Goal: Task Accomplishment & Management: Complete application form

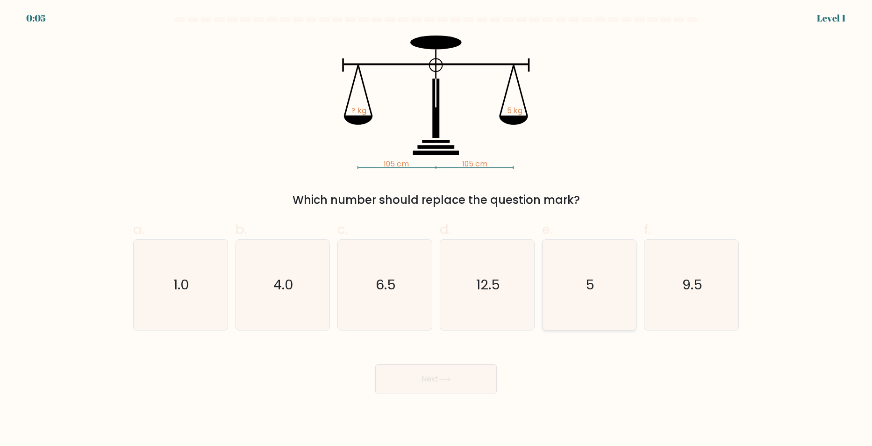
click at [605, 282] on icon "5" at bounding box center [589, 285] width 90 height 90
click at [436, 229] on input "e. 5" at bounding box center [436, 226] width 0 height 6
radio input "true"
click at [449, 381] on icon at bounding box center [444, 379] width 13 height 5
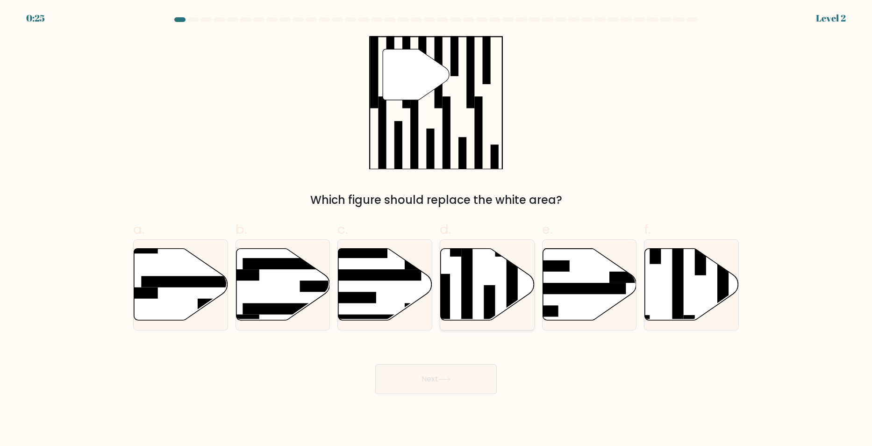
click at [494, 290] on rect at bounding box center [489, 313] width 11 height 57
click at [436, 229] on input "d." at bounding box center [436, 226] width 0 height 6
radio input "true"
click at [457, 386] on button "Next" at bounding box center [435, 379] width 121 height 30
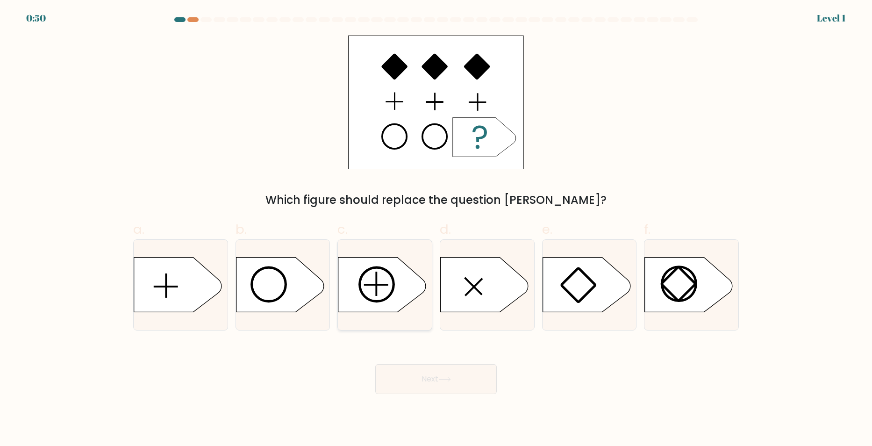
click at [380, 280] on icon at bounding box center [382, 284] width 88 height 55
click at [436, 229] on input "c." at bounding box center [436, 226] width 0 height 6
radio input "true"
click at [432, 374] on button "Next" at bounding box center [435, 379] width 121 height 30
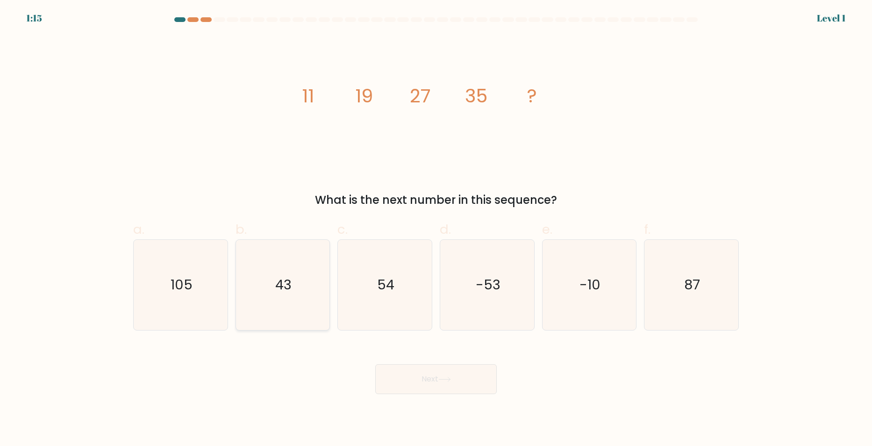
click at [247, 274] on icon "43" at bounding box center [282, 285] width 90 height 90
click at [436, 229] on input "b. 43" at bounding box center [436, 226] width 0 height 6
radio input "true"
click at [477, 396] on body "1:15 Level 1" at bounding box center [436, 223] width 872 height 446
click at [462, 384] on button "Next" at bounding box center [435, 379] width 121 height 30
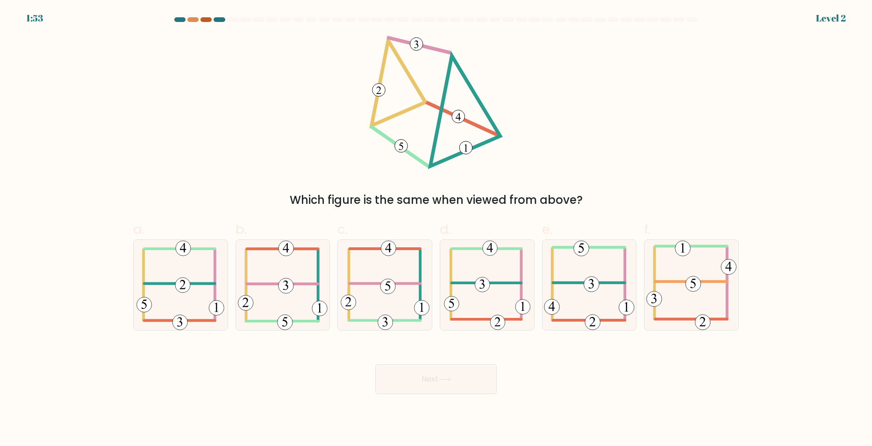
click at [206, 19] on div at bounding box center [205, 19] width 11 height 5
click at [205, 21] on div at bounding box center [205, 19] width 11 height 5
click at [188, 21] on div at bounding box center [192, 19] width 11 height 5
click at [201, 20] on div at bounding box center [205, 19] width 11 height 5
click at [287, 287] on icon at bounding box center [285, 284] width 5 height 9
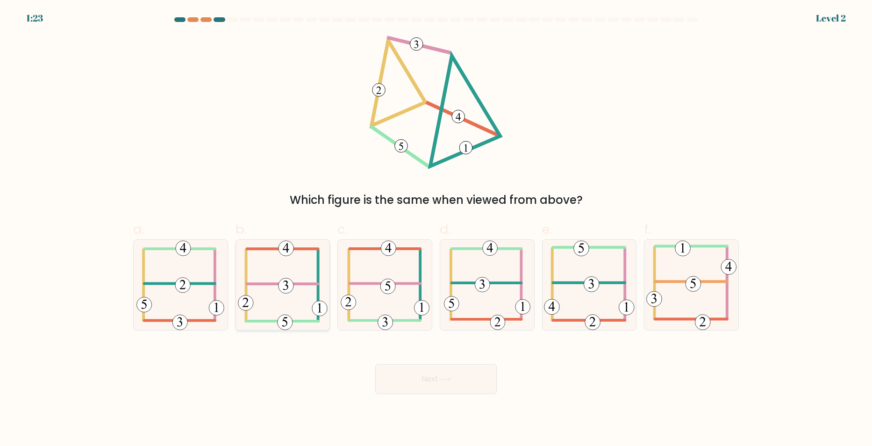
click at [436, 229] on input "b." at bounding box center [436, 226] width 0 height 6
radio input "true"
click at [446, 380] on icon at bounding box center [444, 379] width 13 height 5
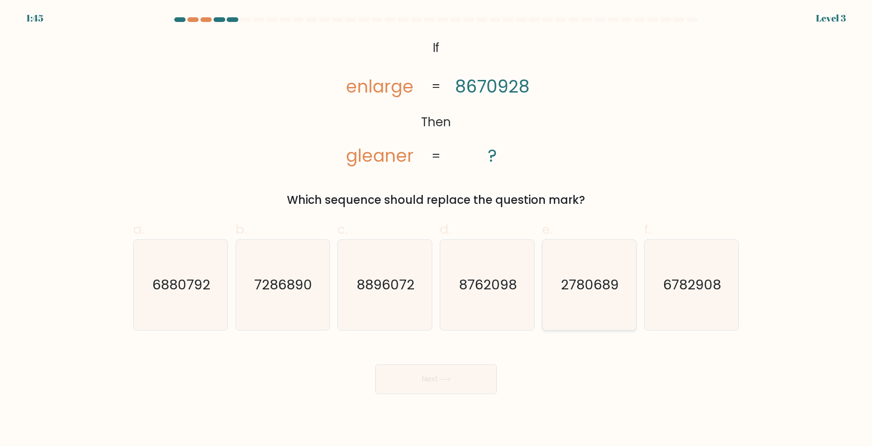
click at [586, 282] on text "2780689" at bounding box center [590, 284] width 58 height 19
click at [436, 229] on input "e. 2780689" at bounding box center [436, 226] width 0 height 6
radio input "true"
click at [403, 384] on button "Next" at bounding box center [435, 379] width 121 height 30
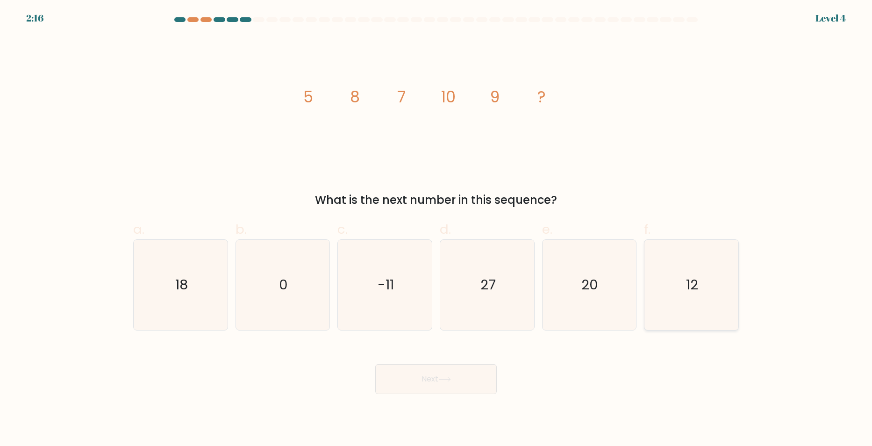
click at [690, 277] on text "12" at bounding box center [692, 284] width 12 height 19
click at [436, 229] on input "f. 12" at bounding box center [436, 226] width 0 height 6
radio input "true"
click at [469, 382] on button "Next" at bounding box center [435, 379] width 121 height 30
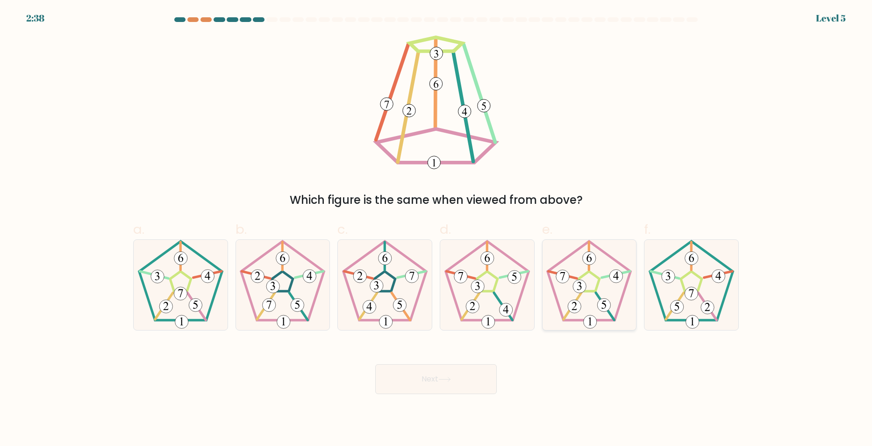
click at [587, 297] on icon at bounding box center [589, 285] width 90 height 90
click at [436, 229] on input "e." at bounding box center [436, 226] width 0 height 6
radio input "true"
click at [432, 386] on button "Next" at bounding box center [435, 379] width 121 height 30
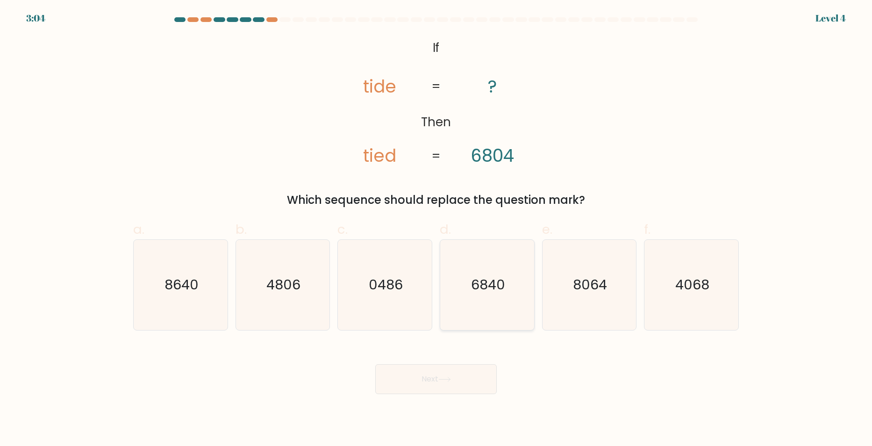
click at [505, 294] on icon "6840" at bounding box center [487, 285] width 90 height 90
click at [436, 229] on input "d. 6840" at bounding box center [436, 226] width 0 height 6
radio input "true"
click at [470, 375] on button "Next" at bounding box center [435, 379] width 121 height 30
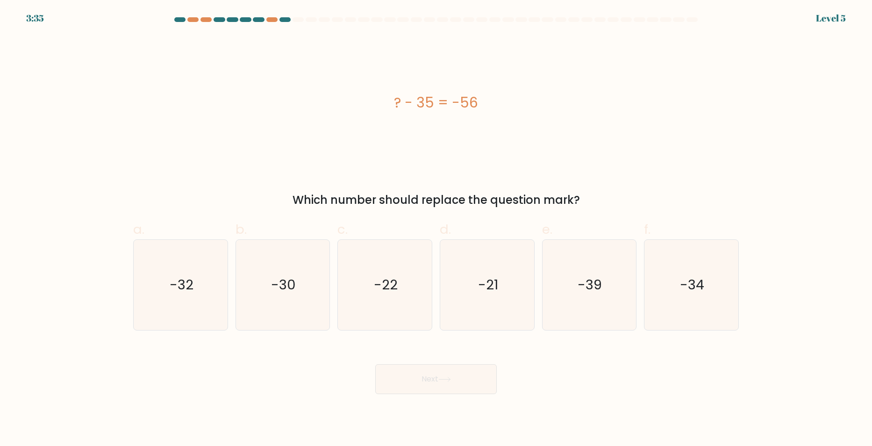
click at [40, 329] on form "a." at bounding box center [436, 205] width 872 height 377
click at [503, 286] on icon "-21" at bounding box center [487, 285] width 90 height 90
click at [436, 229] on input "d. -21" at bounding box center [436, 226] width 0 height 6
radio input "true"
click at [465, 368] on button "Next" at bounding box center [435, 379] width 121 height 30
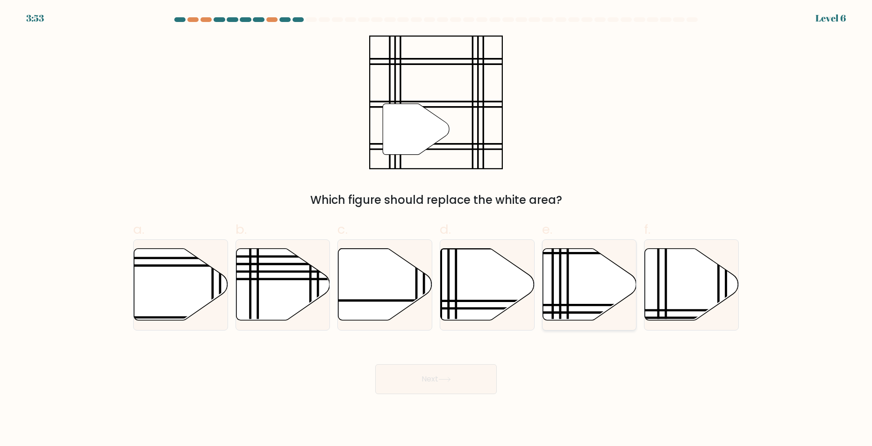
click at [572, 319] on icon at bounding box center [589, 284] width 94 height 72
click at [436, 229] on input "e." at bounding box center [436, 226] width 0 height 6
radio input "true"
click at [455, 372] on button "Next" at bounding box center [435, 379] width 121 height 30
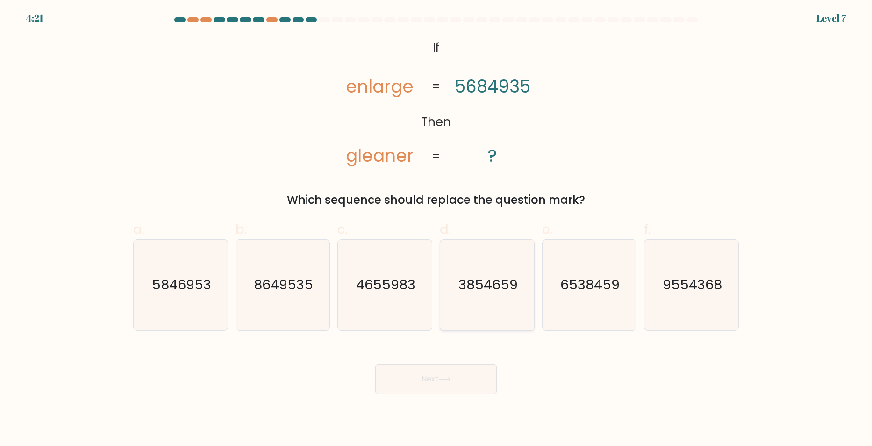
click at [475, 295] on icon "3854659" at bounding box center [487, 285] width 90 height 90
click at [436, 229] on input "d. 3854659" at bounding box center [436, 226] width 0 height 6
radio input "true"
click at [457, 370] on button "Next" at bounding box center [435, 379] width 121 height 30
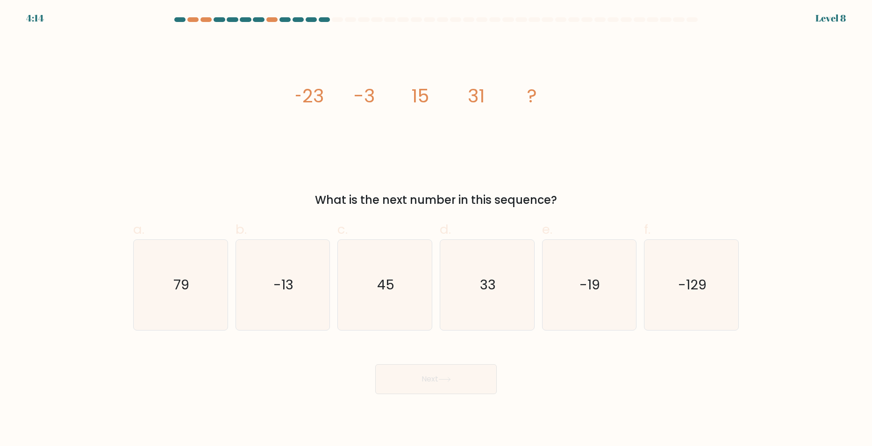
click at [78, 101] on form at bounding box center [436, 205] width 872 height 377
click at [67, 137] on form at bounding box center [436, 205] width 872 height 377
click at [68, 123] on form at bounding box center [436, 205] width 872 height 377
click at [191, 273] on icon "79" at bounding box center [180, 285] width 90 height 90
click at [436, 229] on input "a. 79" at bounding box center [436, 226] width 0 height 6
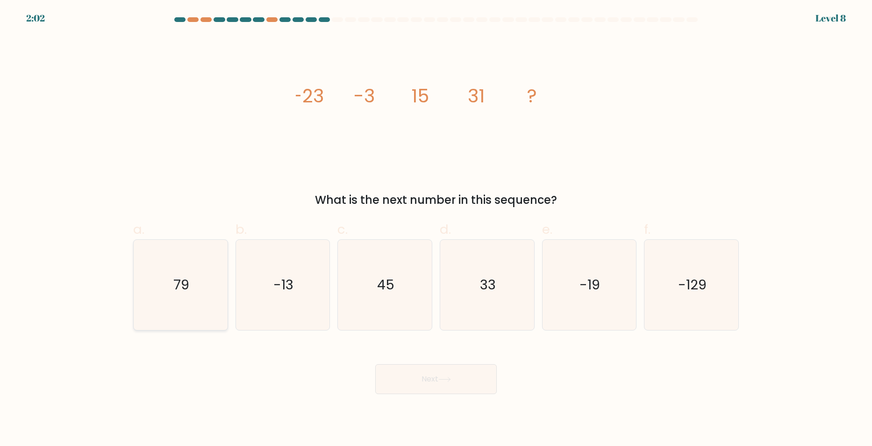
radio input "true"
click at [469, 370] on button "Next" at bounding box center [435, 379] width 121 height 30
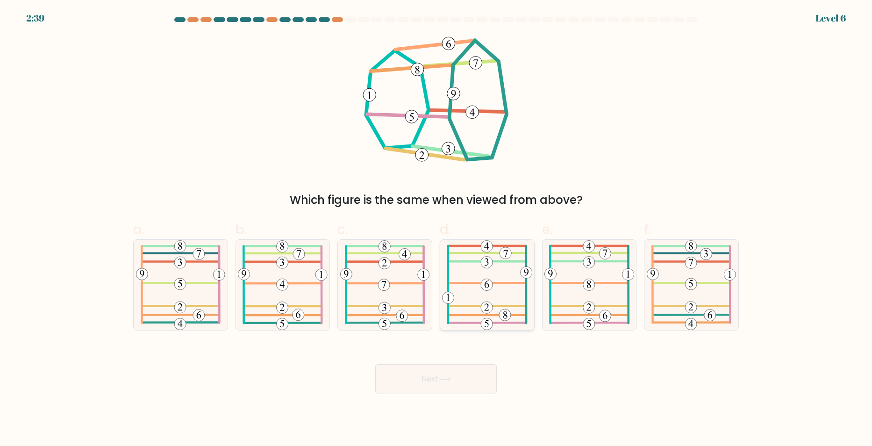
click at [489, 289] on 451 at bounding box center [487, 284] width 12 height 12
click at [436, 229] on input "d." at bounding box center [436, 226] width 0 height 6
radio input "true"
click at [451, 377] on icon at bounding box center [444, 379] width 13 height 5
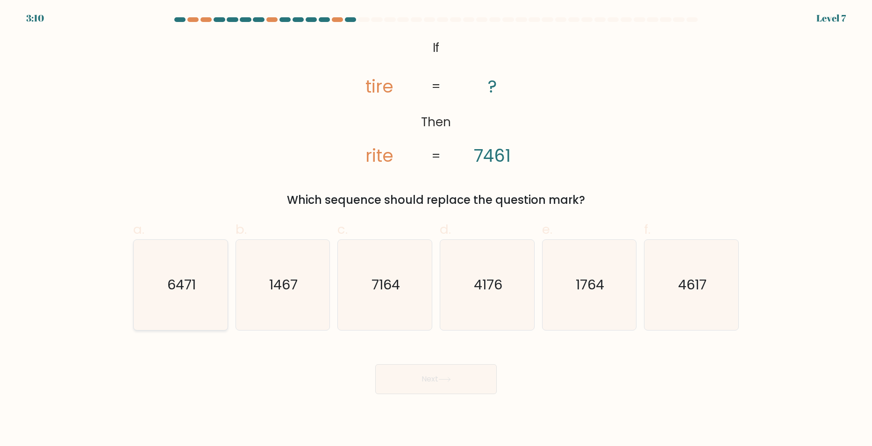
click at [177, 279] on text "6471" at bounding box center [181, 284] width 28 height 19
click at [436, 229] on input "a. 6471" at bounding box center [436, 226] width 0 height 6
radio input "true"
click at [464, 377] on button "Next" at bounding box center [435, 379] width 121 height 30
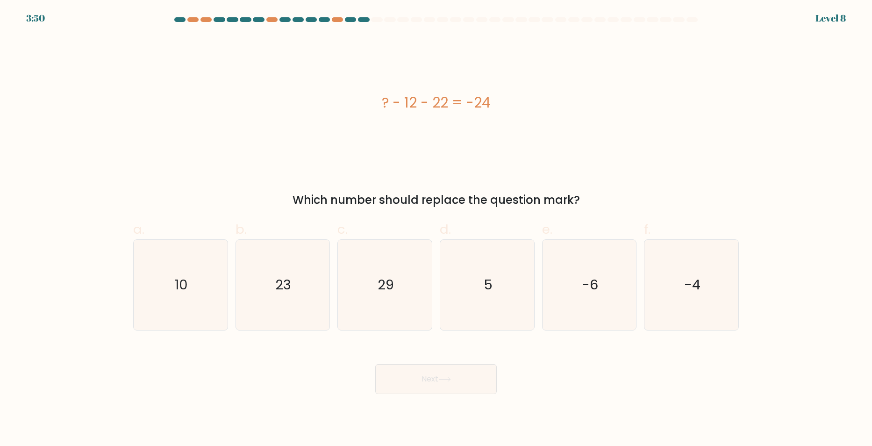
drag, startPoint x: 382, startPoint y: 104, endPoint x: 510, endPoint y: 102, distance: 128.5
click at [510, 102] on div "? - 12 - 22 = -24" at bounding box center [435, 102] width 605 height 21
copy div "? - 12 - 22 = -24"
click at [207, 280] on icon "10" at bounding box center [180, 285] width 90 height 90
click at [436, 229] on input "a. 10" at bounding box center [436, 226] width 0 height 6
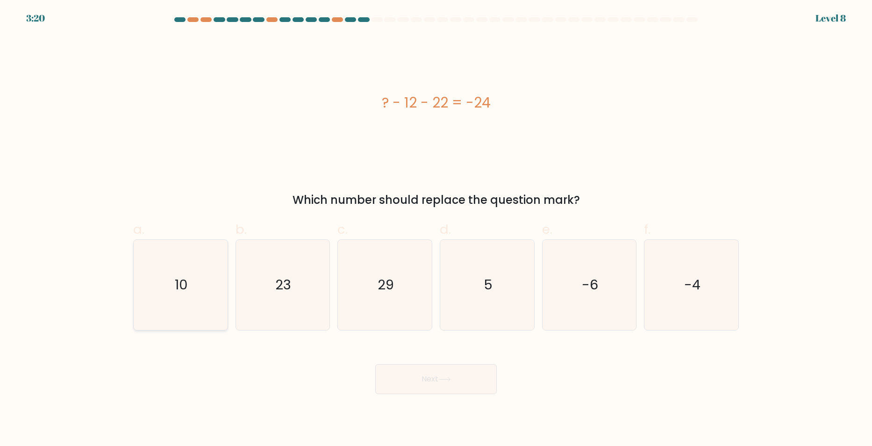
radio input "true"
click at [420, 380] on button "Next" at bounding box center [435, 379] width 121 height 30
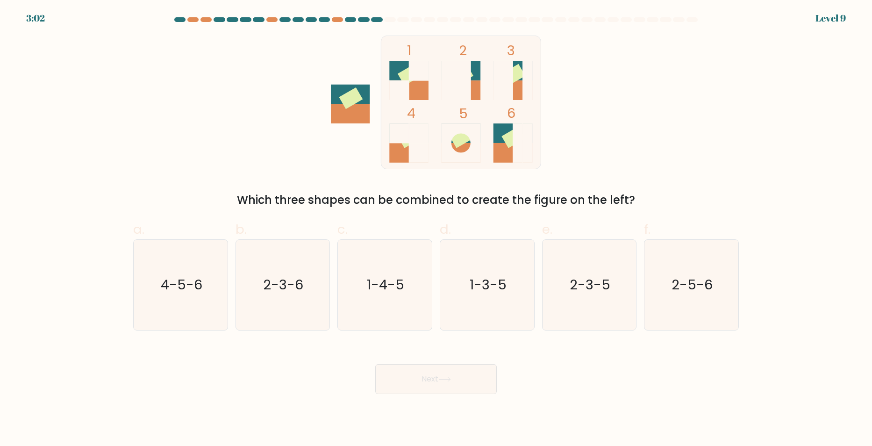
click at [50, 265] on form at bounding box center [436, 205] width 872 height 377
click at [65, 162] on form at bounding box center [436, 205] width 872 height 377
click at [284, 284] on text "2-3-6" at bounding box center [283, 284] width 40 height 19
click at [436, 229] on input "b. 2-3-6" at bounding box center [436, 226] width 0 height 6
radio input "true"
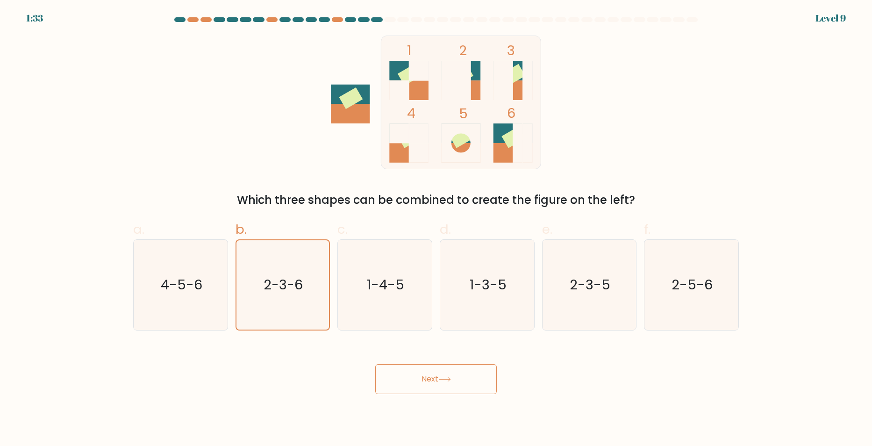
click at [455, 380] on button "Next" at bounding box center [435, 379] width 121 height 30
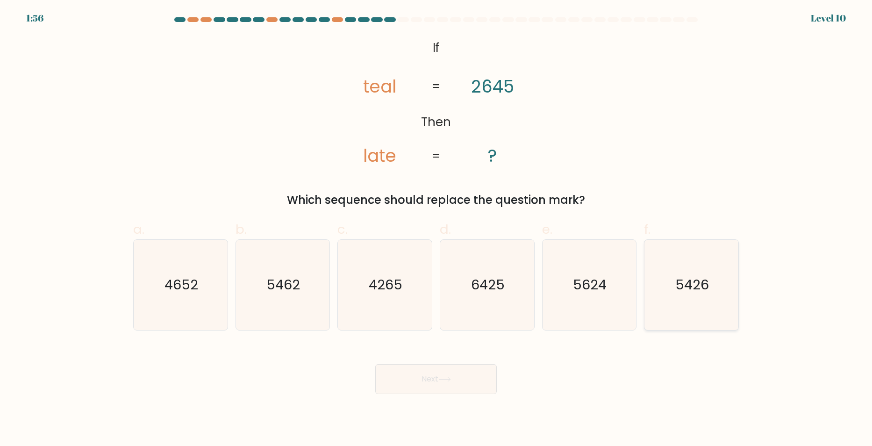
click at [685, 297] on icon "5426" at bounding box center [691, 285] width 90 height 90
click at [436, 229] on input "f. 5426" at bounding box center [436, 226] width 0 height 6
radio input "true"
click at [445, 392] on button "Next" at bounding box center [435, 379] width 121 height 30
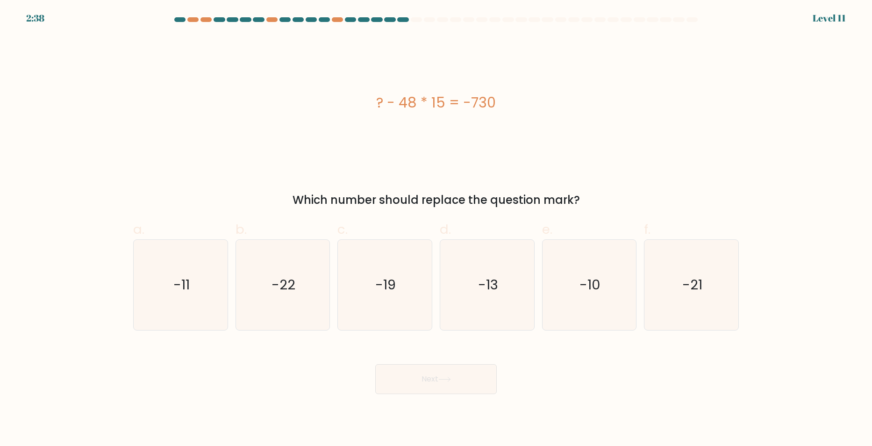
drag, startPoint x: 498, startPoint y: 103, endPoint x: 374, endPoint y: 109, distance: 124.9
click at [374, 109] on div "? - 48 * 15 = -730" at bounding box center [435, 102] width 605 height 21
copy div "? - 48 * 15 = -730"
click at [606, 293] on icon "-10" at bounding box center [589, 285] width 90 height 90
click at [436, 229] on input "e. -10" at bounding box center [436, 226] width 0 height 6
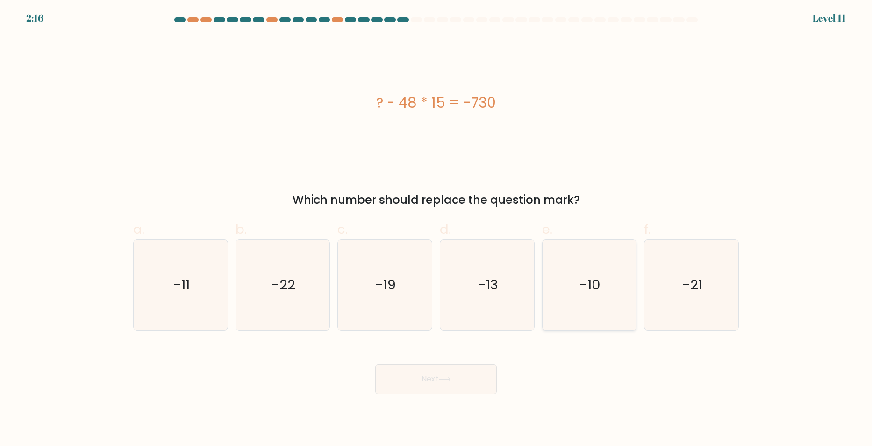
radio input "true"
click at [450, 380] on icon at bounding box center [444, 379] width 11 height 4
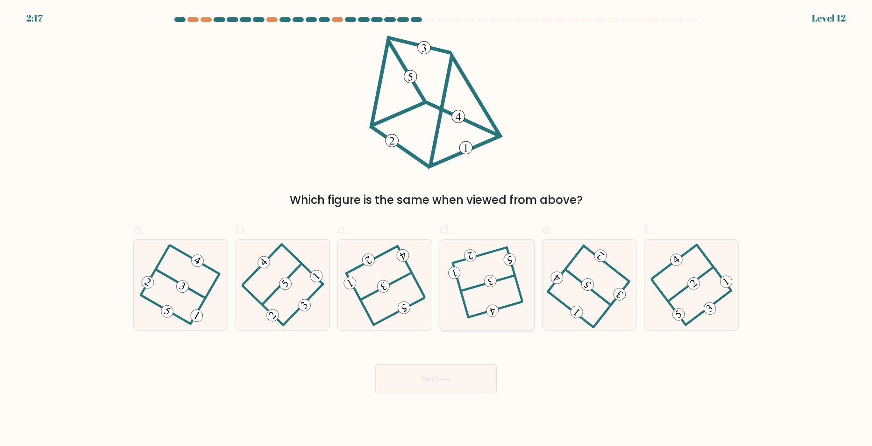
click at [477, 296] on icon at bounding box center [486, 285] width 69 height 72
click at [436, 229] on input "d." at bounding box center [436, 226] width 0 height 6
radio input "true"
click at [454, 368] on button "Next" at bounding box center [435, 379] width 121 height 30
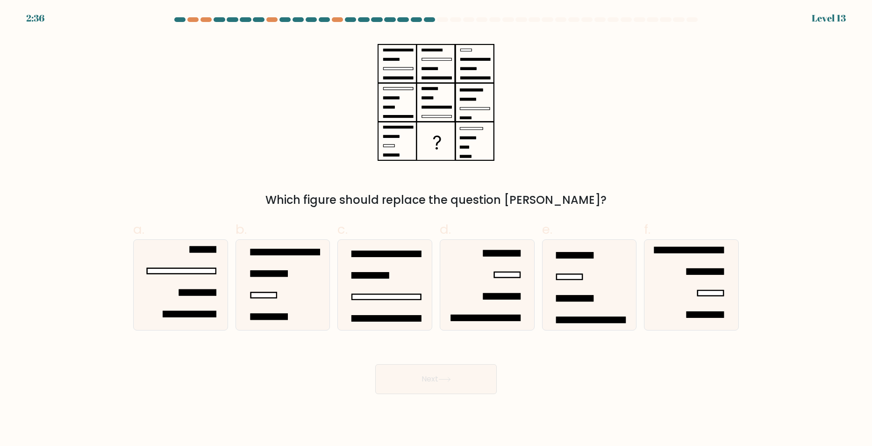
click at [846, 46] on form at bounding box center [436, 205] width 872 height 377
click at [200, 262] on icon at bounding box center [180, 285] width 90 height 90
click at [436, 229] on input "a." at bounding box center [436, 226] width 0 height 6
radio input "true"
click at [455, 376] on button "Next" at bounding box center [435, 379] width 121 height 30
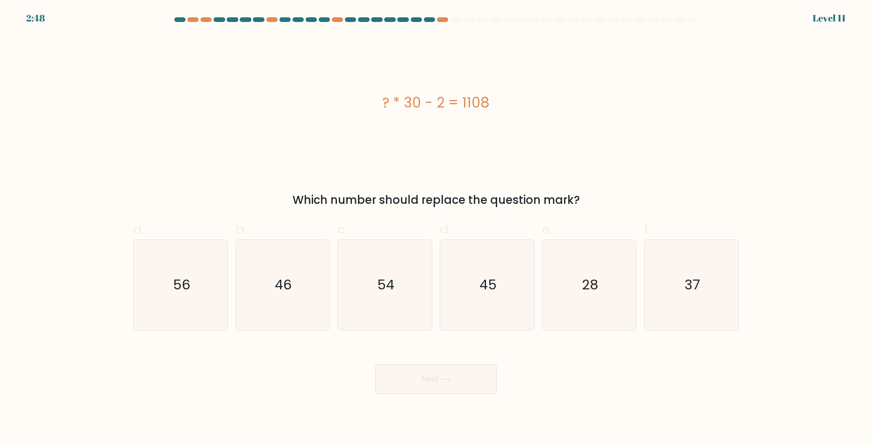
click at [419, 95] on div "? * 30 - 2 = 1108" at bounding box center [435, 102] width 605 height 21
copy div "? * 30 - 2 = 1108"
click at [676, 280] on icon "37" at bounding box center [691, 285] width 90 height 90
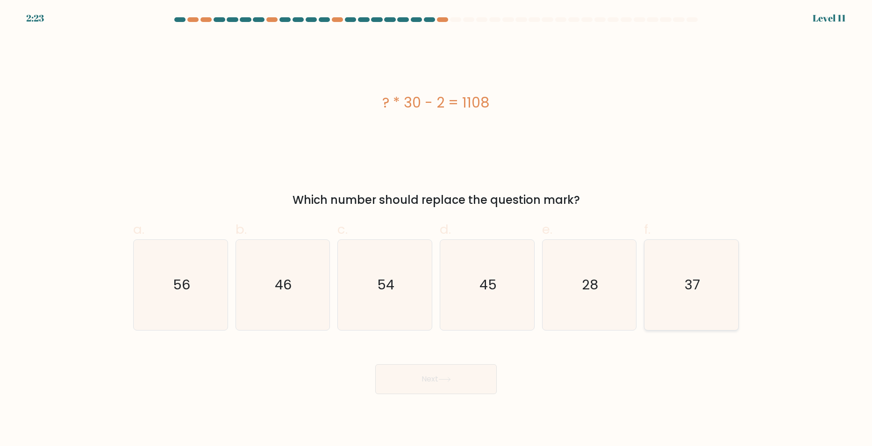
click at [436, 229] on input "f. 37" at bounding box center [436, 226] width 0 height 6
radio input "true"
click at [454, 398] on body "2:23 Level 11" at bounding box center [436, 223] width 872 height 446
click at [454, 387] on button "Next" at bounding box center [435, 379] width 121 height 30
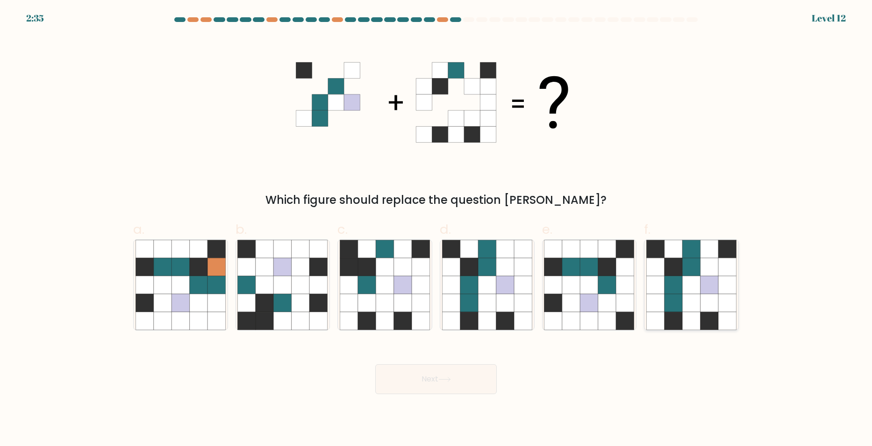
click at [717, 276] on icon at bounding box center [709, 285] width 18 height 18
click at [436, 229] on input "f." at bounding box center [436, 226] width 0 height 6
radio input "true"
click at [469, 382] on button "Next" at bounding box center [435, 379] width 121 height 30
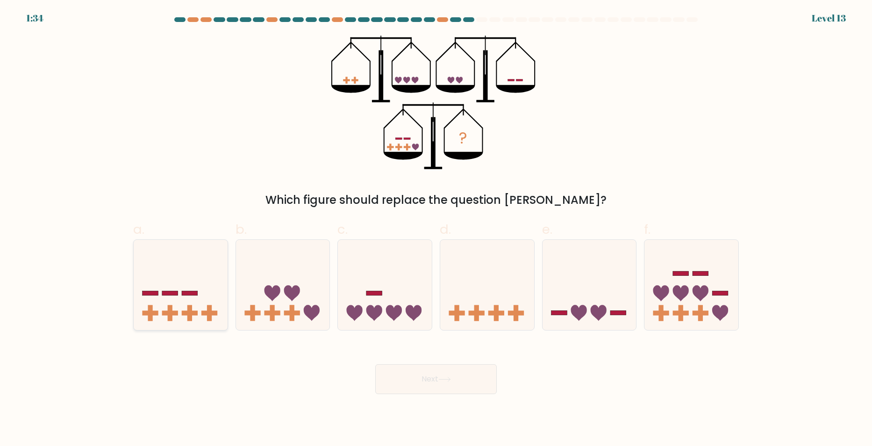
click at [186, 288] on icon at bounding box center [181, 285] width 94 height 78
click at [436, 229] on input "a." at bounding box center [436, 226] width 0 height 6
radio input "true"
click at [444, 373] on button "Next" at bounding box center [435, 379] width 121 height 30
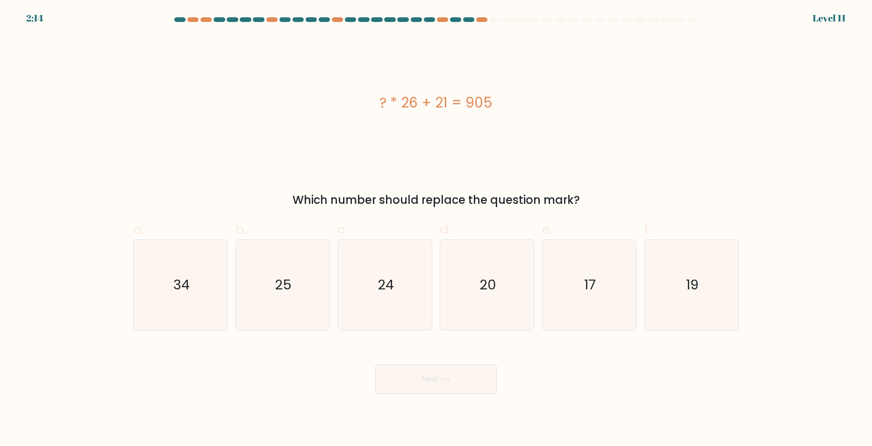
drag, startPoint x: 499, startPoint y: 105, endPoint x: 375, endPoint y: 107, distance: 124.3
click at [375, 107] on div "? * 26 + 21 = 905" at bounding box center [435, 102] width 605 height 21
copy div "? * 26 + 21 = 905"
click at [200, 296] on icon "34" at bounding box center [180, 285] width 90 height 90
click at [436, 229] on input "a. 34" at bounding box center [436, 226] width 0 height 6
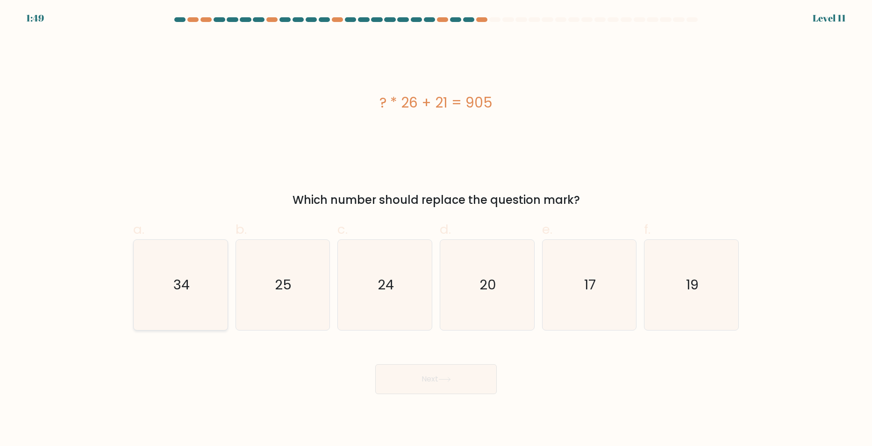
radio input "true"
click at [422, 377] on button "Next" at bounding box center [435, 379] width 121 height 30
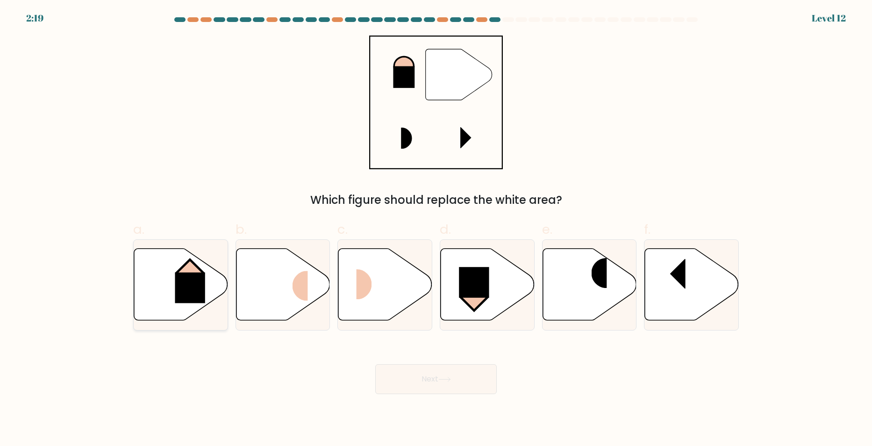
click at [178, 282] on rect at bounding box center [190, 287] width 30 height 31
click at [436, 229] on input "a." at bounding box center [436, 226] width 0 height 6
radio input "true"
click at [447, 377] on icon at bounding box center [444, 379] width 13 height 5
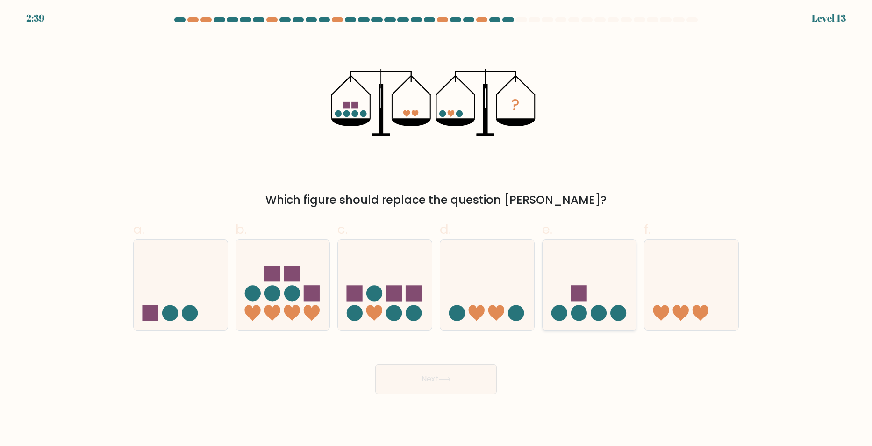
click at [587, 297] on icon at bounding box center [589, 285] width 94 height 78
click at [436, 229] on input "e." at bounding box center [436, 226] width 0 height 6
radio input "true"
click at [189, 292] on icon at bounding box center [181, 285] width 94 height 78
click at [436, 229] on input "a." at bounding box center [436, 226] width 0 height 6
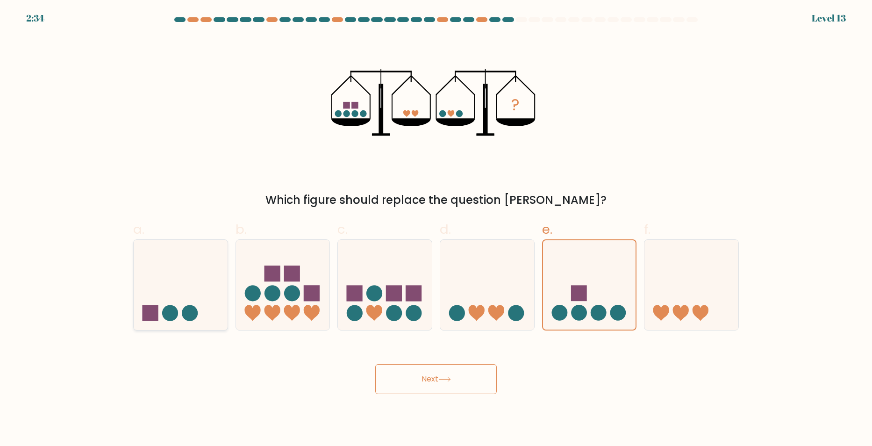
radio input "true"
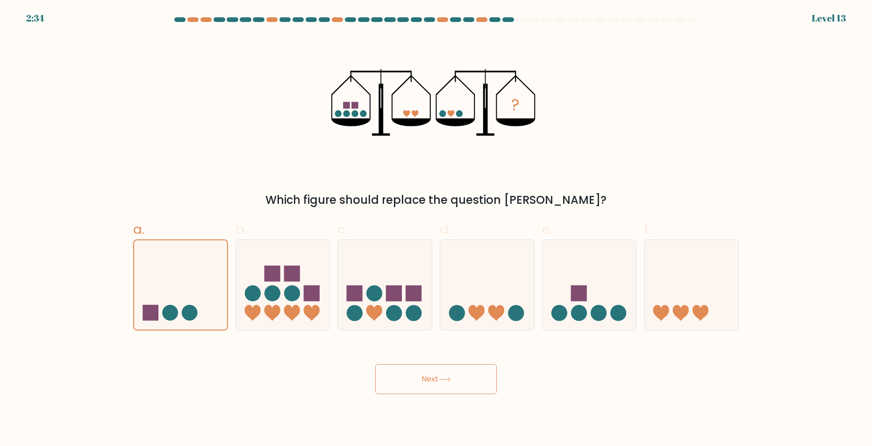
click at [411, 364] on button "Next" at bounding box center [435, 379] width 121 height 30
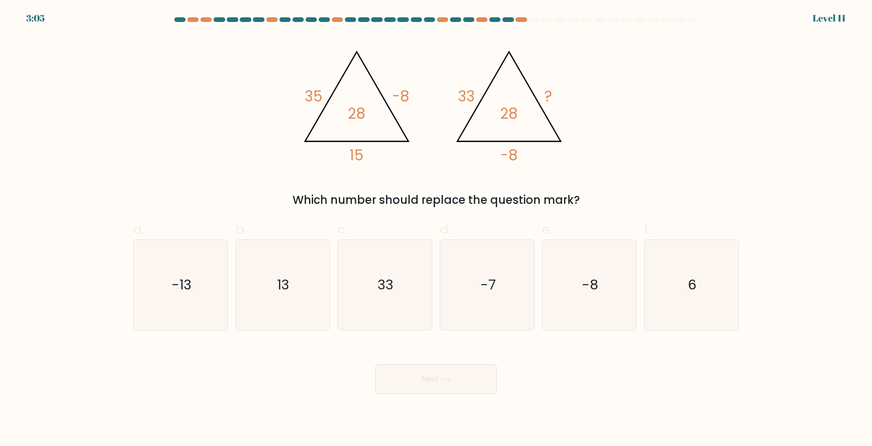
click at [53, 253] on form at bounding box center [436, 205] width 872 height 377
click at [505, 292] on icon "-7" at bounding box center [487, 285] width 90 height 90
click at [436, 229] on input "d. -7" at bounding box center [436, 226] width 0 height 6
radio input "true"
click at [460, 376] on button "Next" at bounding box center [435, 379] width 121 height 30
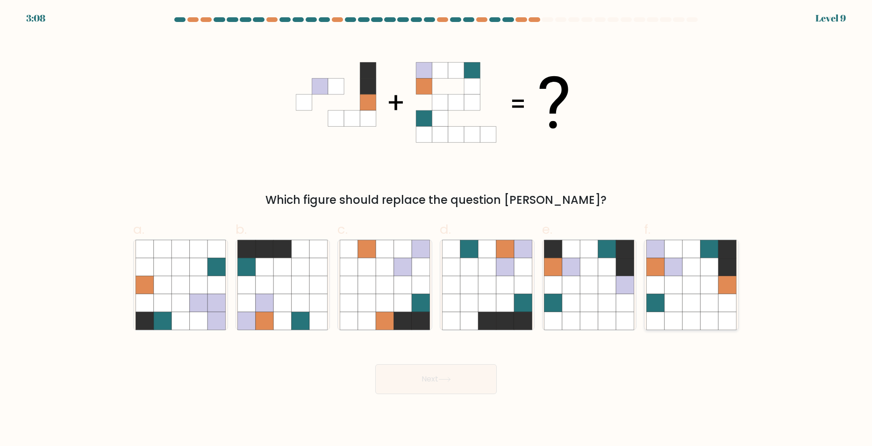
click at [707, 293] on icon at bounding box center [709, 285] width 18 height 18
click at [436, 229] on input "f." at bounding box center [436, 226] width 0 height 6
radio input "true"
click at [467, 368] on button "Next" at bounding box center [435, 379] width 121 height 30
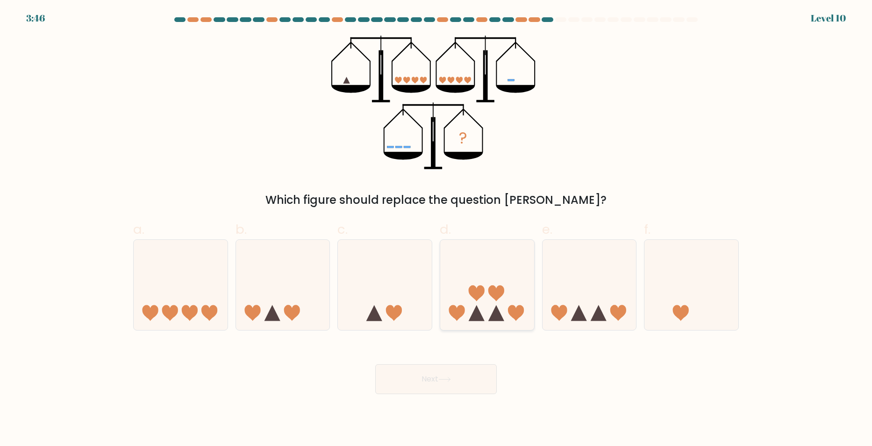
click at [505, 312] on icon at bounding box center [487, 285] width 94 height 78
click at [436, 229] on input "d." at bounding box center [436, 226] width 0 height 6
radio input "true"
click at [463, 373] on button "Next" at bounding box center [435, 379] width 121 height 30
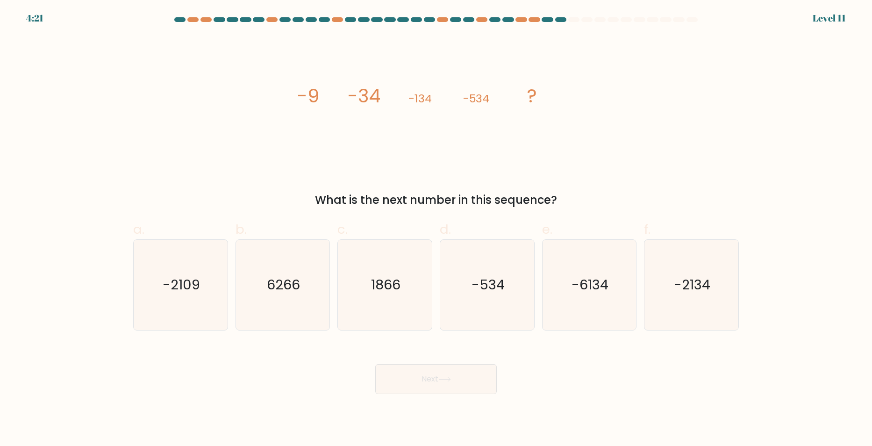
click at [232, 445] on body "4:21 Level 11" at bounding box center [436, 223] width 872 height 446
drag, startPoint x: 299, startPoint y: 95, endPoint x: 554, endPoint y: 98, distance: 254.6
click at [554, 98] on icon "image/svg+xml -9 -34 -134 -534 ?" at bounding box center [436, 103] width 280 height 134
copy g "-9 -34 -134 -534 ?"
click at [179, 292] on text "-2109" at bounding box center [181, 284] width 37 height 19
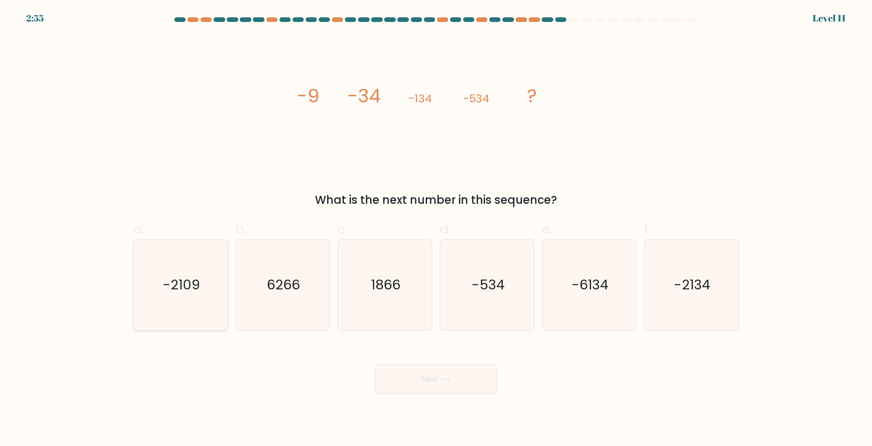
click at [436, 229] on input "a. -2109" at bounding box center [436, 226] width 0 height 6
radio input "true"
drag, startPoint x: 702, startPoint y: 280, endPoint x: 679, endPoint y: 295, distance: 27.6
click at [702, 280] on text "-2134" at bounding box center [692, 284] width 36 height 19
click at [436, 229] on input "f. -2134" at bounding box center [436, 226] width 0 height 6
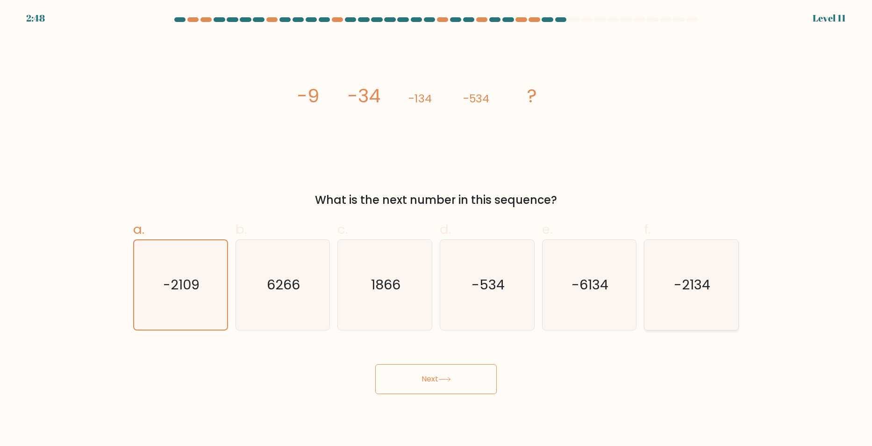
radio input "true"
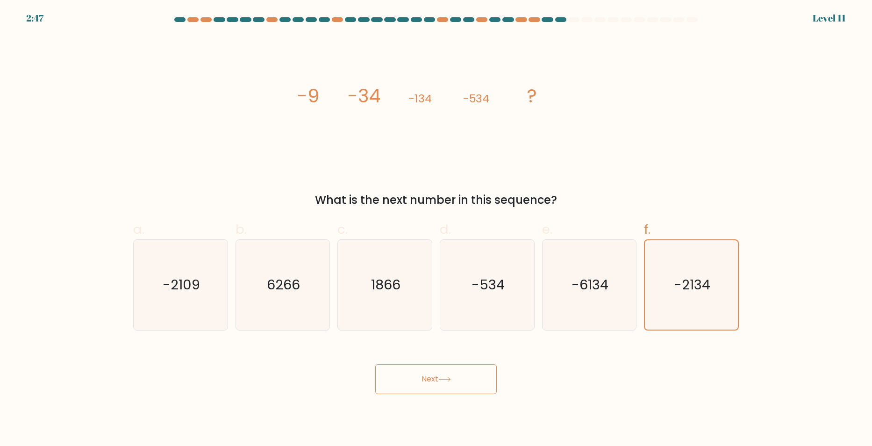
click at [456, 374] on button "Next" at bounding box center [435, 379] width 121 height 30
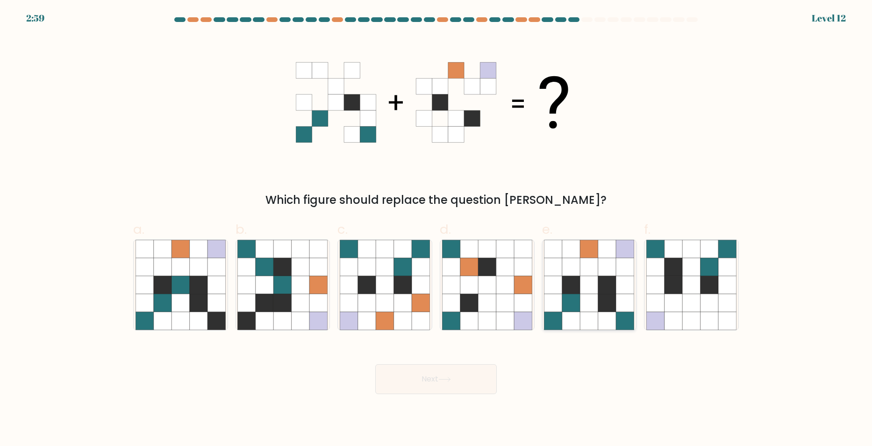
click at [611, 290] on icon at bounding box center [607, 285] width 18 height 18
click at [436, 229] on input "e." at bounding box center [436, 226] width 0 height 6
radio input "true"
click at [455, 373] on button "Next" at bounding box center [435, 379] width 121 height 30
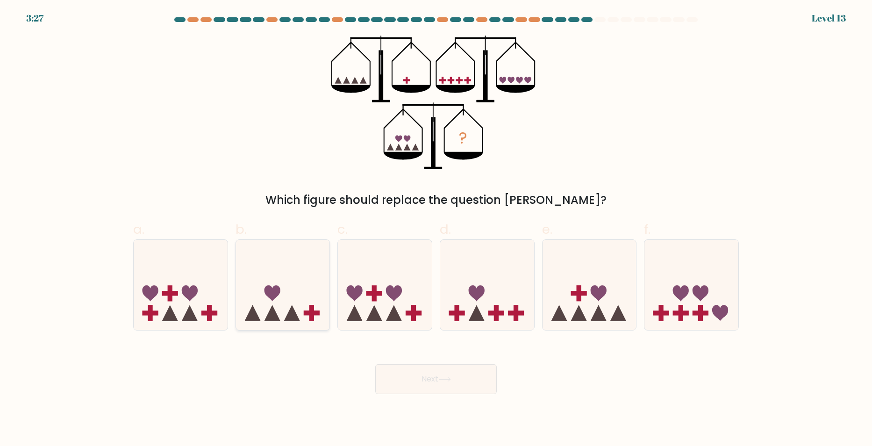
drag, startPoint x: 276, startPoint y: 304, endPoint x: 313, endPoint y: 314, distance: 38.6
click at [277, 304] on icon at bounding box center [283, 285] width 94 height 78
click at [436, 229] on input "b." at bounding box center [436, 226] width 0 height 6
radio input "true"
click at [439, 388] on button "Next" at bounding box center [435, 379] width 121 height 30
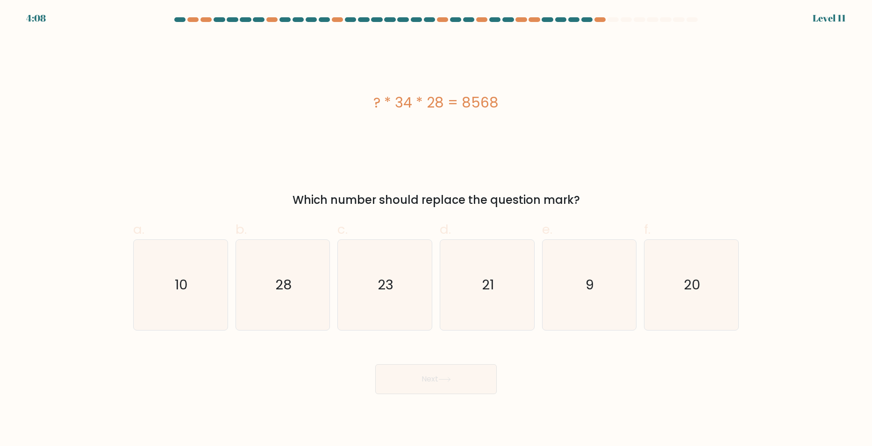
drag, startPoint x: 368, startPoint y: 101, endPoint x: 529, endPoint y: 104, distance: 161.2
click at [529, 104] on div "? * 34 * 28 = 8568" at bounding box center [435, 102] width 605 height 21
copy div "? * 34 * 28 = 8568"
click at [613, 269] on icon "9" at bounding box center [589, 285] width 90 height 90
click at [436, 229] on input "e. 9" at bounding box center [436, 226] width 0 height 6
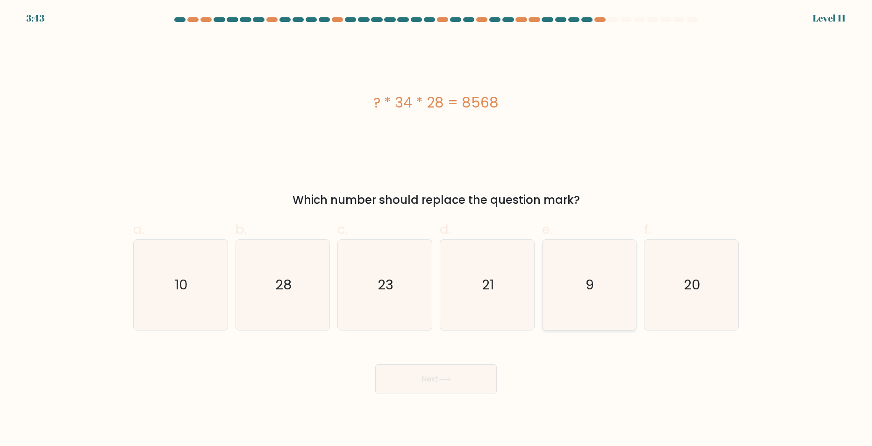
radio input "true"
click at [452, 386] on button "Next" at bounding box center [435, 379] width 121 height 30
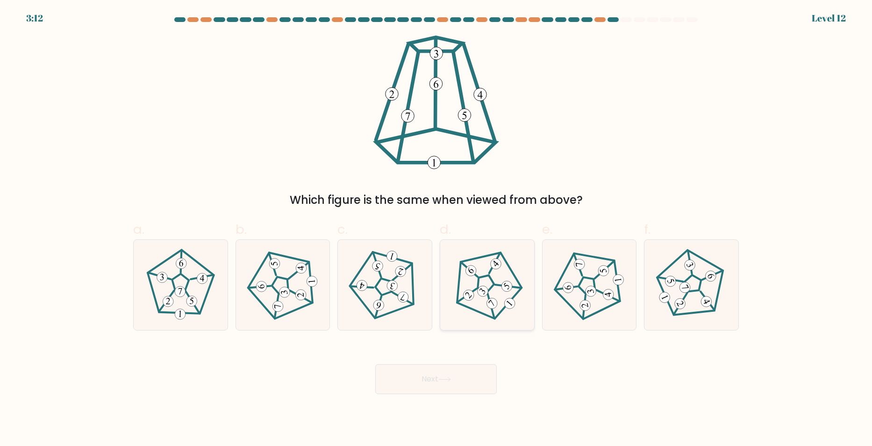
click at [499, 294] on icon at bounding box center [487, 285] width 72 height 72
click at [436, 229] on input "d." at bounding box center [436, 226] width 0 height 6
radio input "true"
click at [441, 366] on button "Next" at bounding box center [435, 379] width 121 height 30
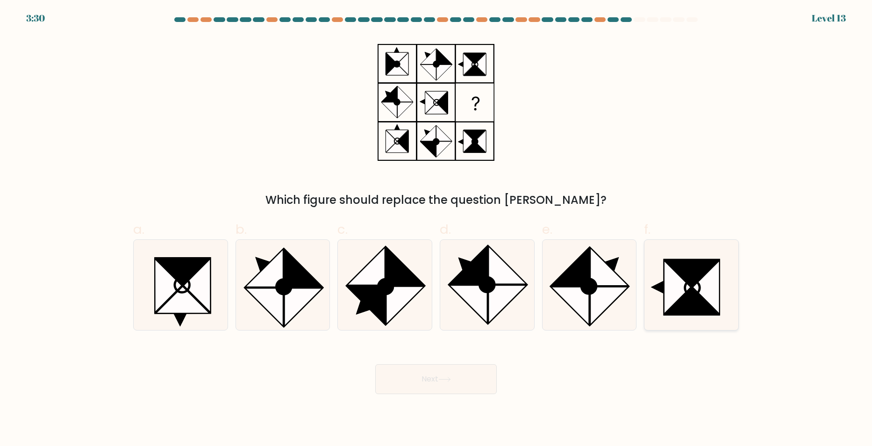
click at [698, 294] on icon at bounding box center [692, 301] width 54 height 27
click at [436, 229] on input "f." at bounding box center [436, 226] width 0 height 6
radio input "true"
click at [471, 370] on button "Next" at bounding box center [435, 379] width 121 height 30
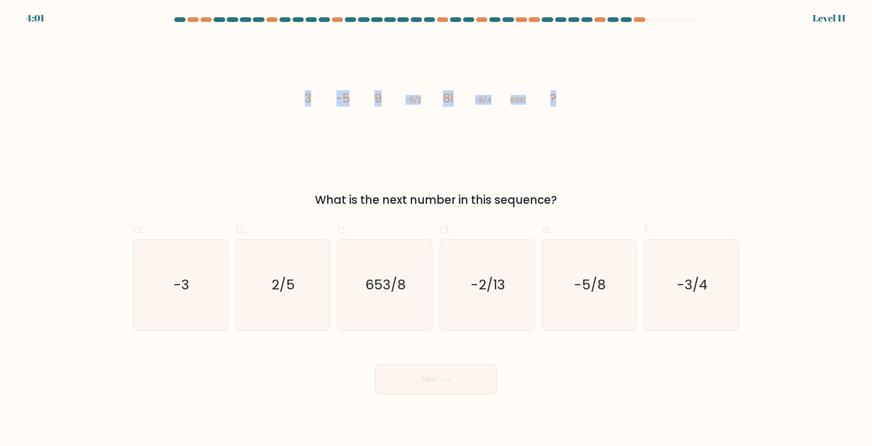
drag, startPoint x: 298, startPoint y: 96, endPoint x: 582, endPoint y: 106, distance: 284.2
click at [582, 106] on div "image/svg+xml 3 -5 9 -5/2 81 -5/4 6561 ? What is the next number in this sequen…" at bounding box center [436, 122] width 617 height 173
copy g "3 -5 9 -5/2 81 -5/4 6561 ?"
click at [589, 285] on text "-5/8" at bounding box center [590, 284] width 32 height 19
click at [436, 229] on input "e. -5/8" at bounding box center [436, 226] width 0 height 6
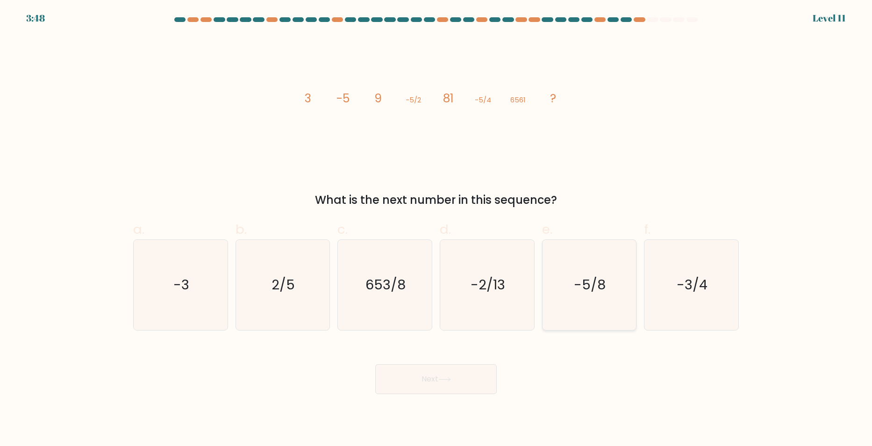
radio input "true"
click at [431, 377] on button "Next" at bounding box center [435, 379] width 121 height 30
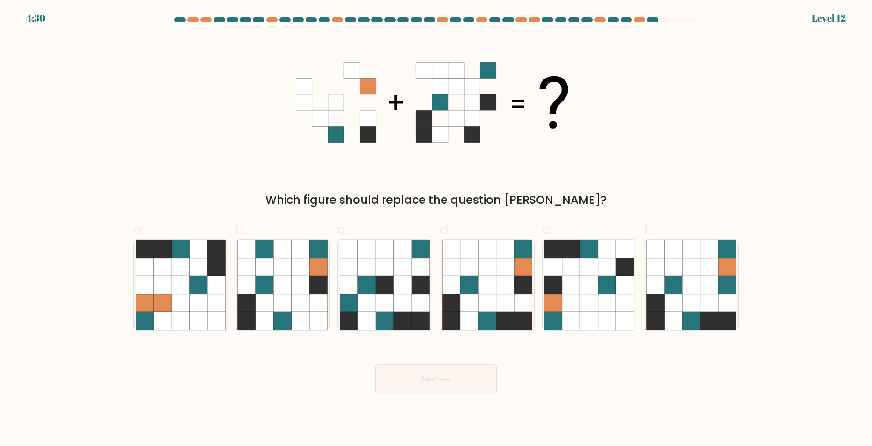
click at [194, 117] on div "Which figure should replace the question mark?" at bounding box center [436, 122] width 617 height 173
click at [510, 302] on icon at bounding box center [505, 302] width 18 height 18
click at [436, 229] on input "d." at bounding box center [436, 226] width 0 height 6
radio input "true"
click at [455, 370] on button "Next" at bounding box center [435, 379] width 121 height 30
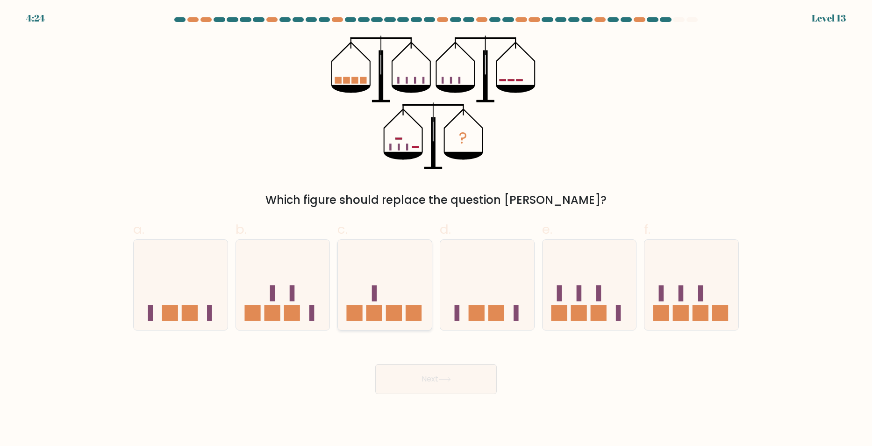
click at [390, 286] on icon at bounding box center [385, 285] width 94 height 78
click at [436, 229] on input "c." at bounding box center [436, 226] width 0 height 6
radio input "true"
click at [439, 370] on button "Next" at bounding box center [435, 379] width 121 height 30
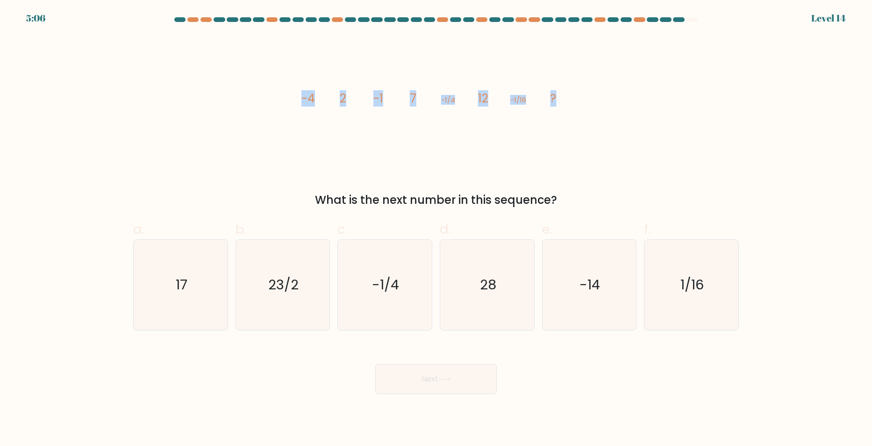
drag, startPoint x: 301, startPoint y: 97, endPoint x: 575, endPoint y: 99, distance: 274.2
click at [575, 99] on icon "image/svg+xml -4 2 -1 7 -1/4 12 -1/16 ?" at bounding box center [436, 103] width 280 height 134
copy g "-4 2 -1 7 -1/4 12 -1/16 ?"
click at [202, 287] on icon "17" at bounding box center [180, 285] width 90 height 90
click at [436, 229] on input "a. 17" at bounding box center [436, 226] width 0 height 6
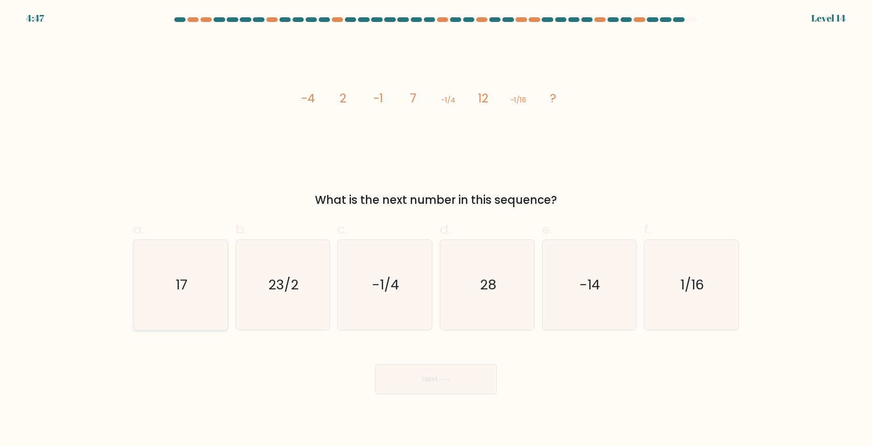
radio input "true"
click at [435, 370] on button "Next" at bounding box center [435, 379] width 121 height 30
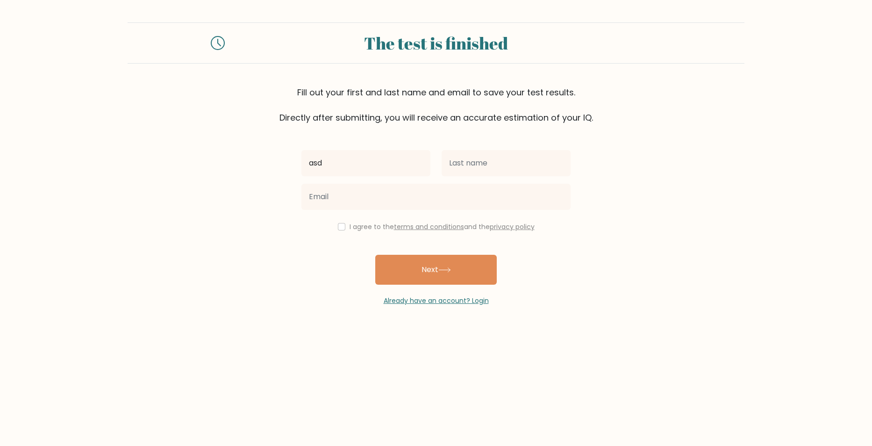
type input "asd"
click at [487, 160] on input "text" at bounding box center [505, 163] width 129 height 26
type input "asdas"
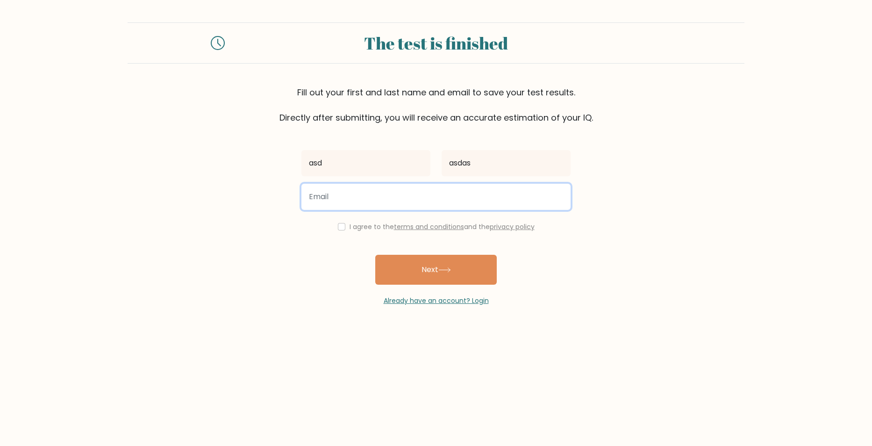
click at [365, 197] on input "email" at bounding box center [435, 197] width 269 height 26
type input "bobthebobber123tiktok@gmail.com"
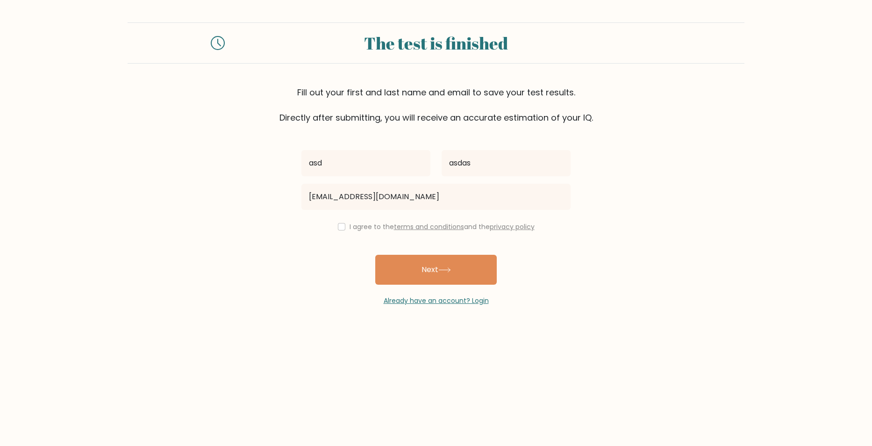
click at [349, 227] on label "I agree to the terms and conditions and the privacy policy" at bounding box center [441, 226] width 185 height 9
click at [341, 225] on input "checkbox" at bounding box center [341, 226] width 7 height 7
checkbox input "true"
click at [420, 270] on button "Next" at bounding box center [435, 270] width 121 height 30
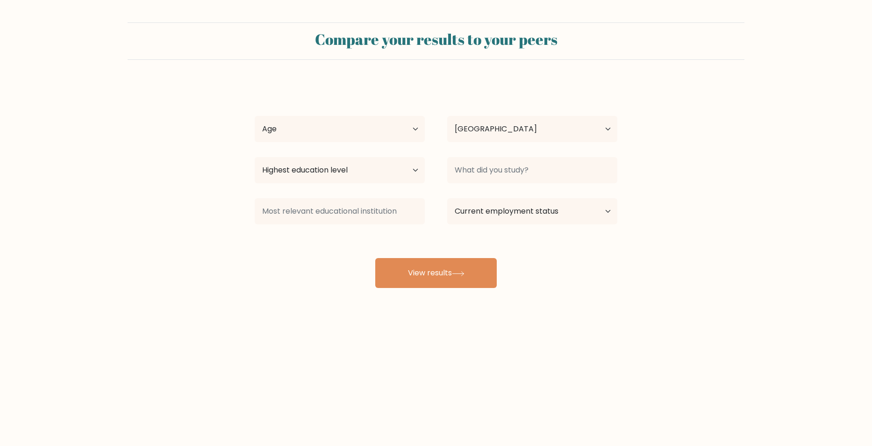
select select "US"
click at [322, 136] on select "Age Under [DEMOGRAPHIC_DATA] [DEMOGRAPHIC_DATA] [DEMOGRAPHIC_DATA] [DEMOGRAPHIC…" at bounding box center [340, 129] width 170 height 26
select select "18_24"
click at [255, 116] on select "Age Under [DEMOGRAPHIC_DATA] [DEMOGRAPHIC_DATA] [DEMOGRAPHIC_DATA] [DEMOGRAPHIC…" at bounding box center [340, 129] width 170 height 26
click at [319, 173] on select "Highest education level No schooling Primary Lower Secondary Upper Secondary Oc…" at bounding box center [340, 170] width 170 height 26
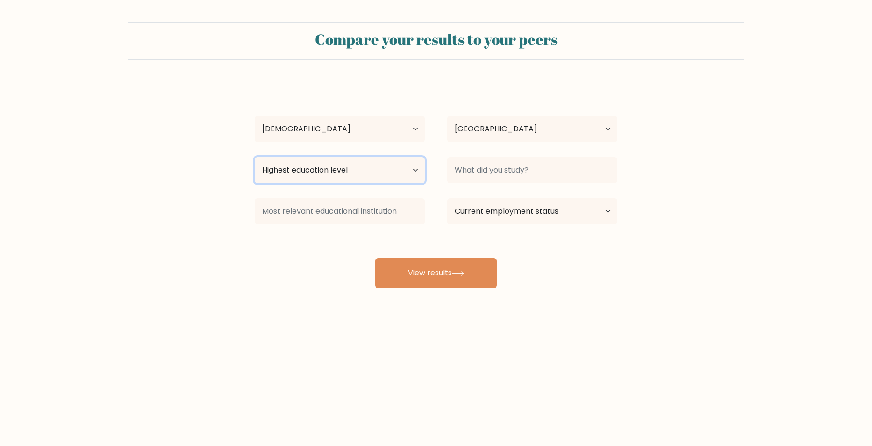
select select "lower_secondary"
click at [255, 157] on select "Highest education level No schooling Primary Lower Secondary Upper Secondary Oc…" at bounding box center [340, 170] width 170 height 26
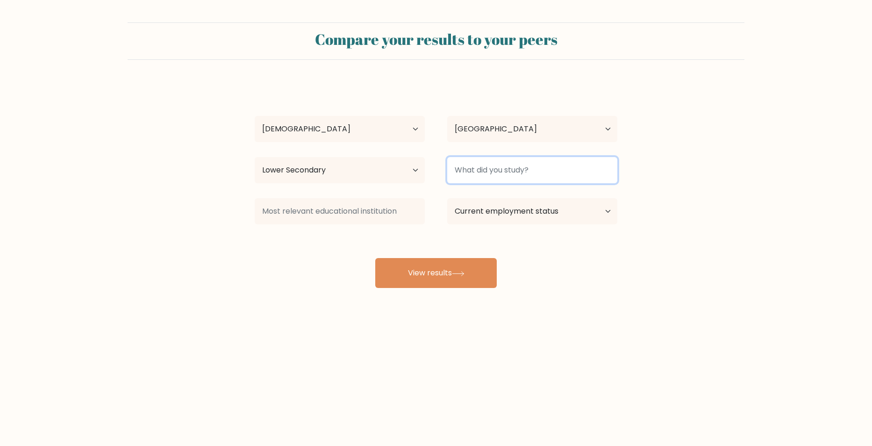
click at [482, 177] on input at bounding box center [532, 170] width 170 height 26
type input "asd"
click at [434, 211] on div at bounding box center [339, 211] width 192 height 34
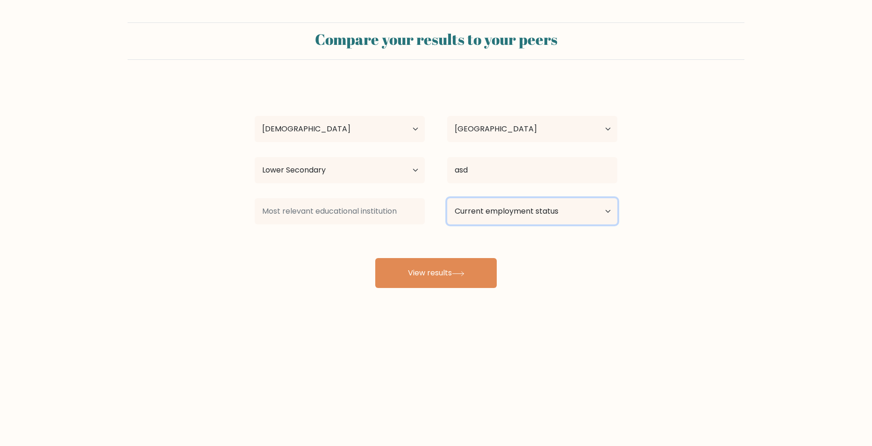
click at [486, 204] on select "Current employment status Employed Student Retired Other / prefer not to answer" at bounding box center [532, 211] width 170 height 26
select select "student"
click at [447, 198] on select "Current employment status Employed Student Retired Other / prefer not to answer" at bounding box center [532, 211] width 170 height 26
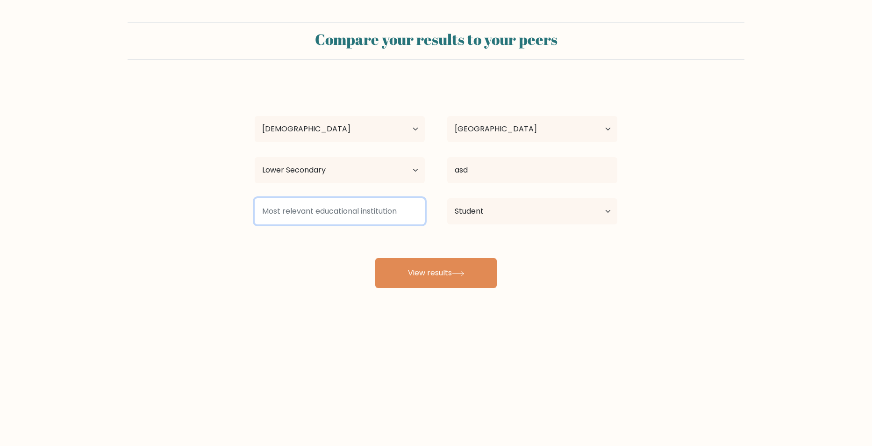
click at [344, 218] on input at bounding box center [340, 211] width 170 height 26
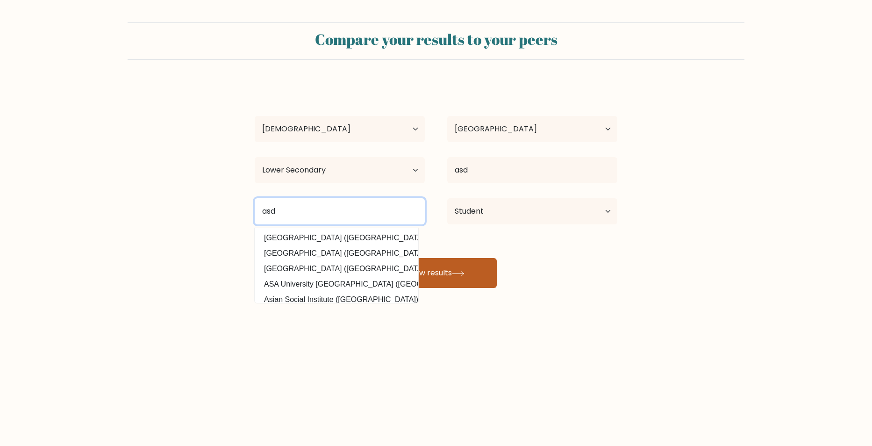
type input "asd"
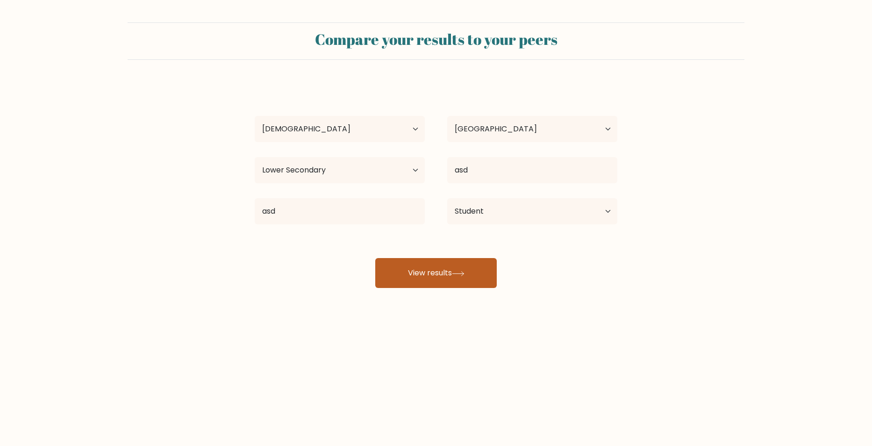
click at [452, 268] on button "View results" at bounding box center [435, 273] width 121 height 30
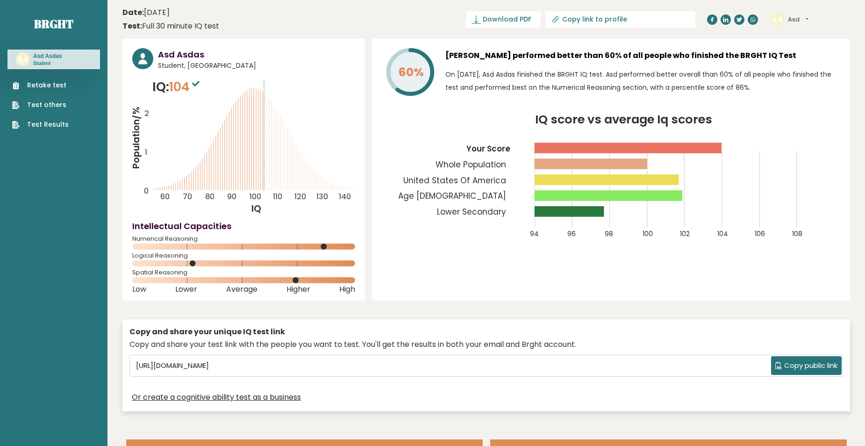
click at [200, 75] on div "Asd Asdas Student, United States of America IQ: 104 Population/% IQ 0 1 2 60 70…" at bounding box center [243, 170] width 242 height 262
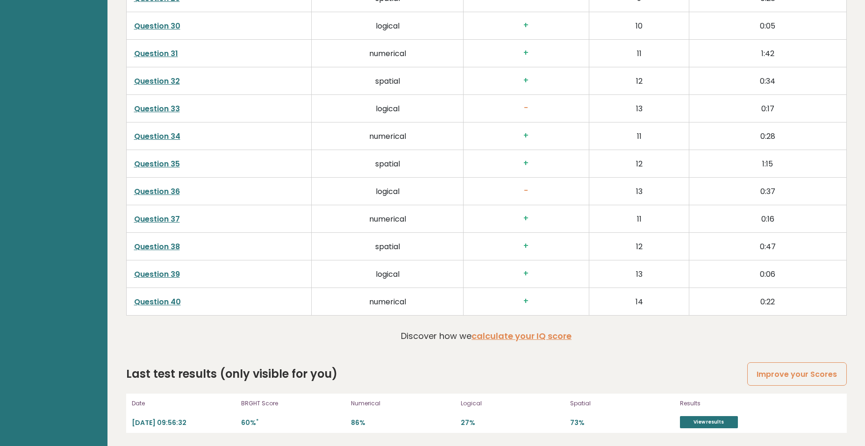
scroll to position [2349, 0]
